Goal: Task Accomplishment & Management: Manage account settings

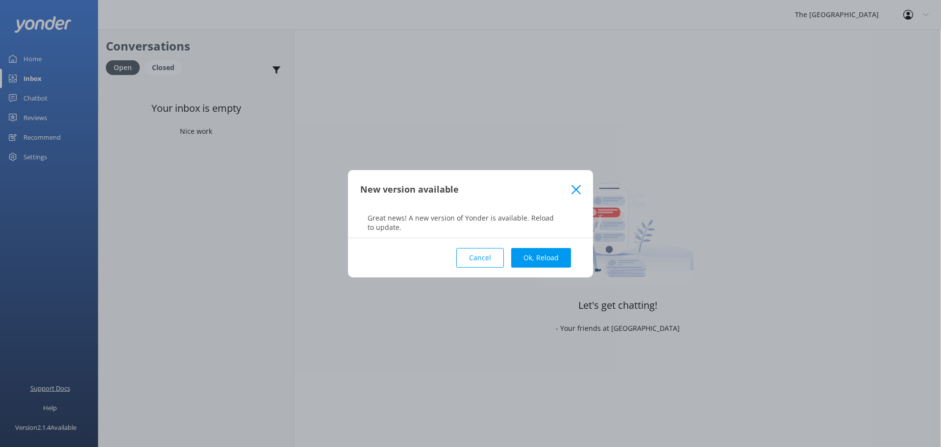
drag, startPoint x: 482, startPoint y: 257, endPoint x: 38, endPoint y: 388, distance: 463.1
click at [482, 257] on button "Cancel" at bounding box center [480, 258] width 48 height 20
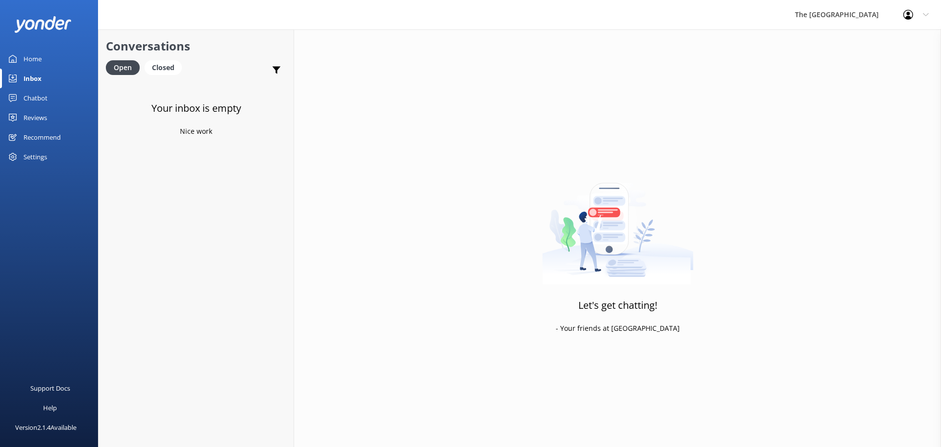
click at [37, 73] on div "Inbox" at bounding box center [33, 79] width 18 height 20
click at [41, 78] on div "Inbox" at bounding box center [33, 79] width 18 height 20
